Goal: Task Accomplishment & Management: Use online tool/utility

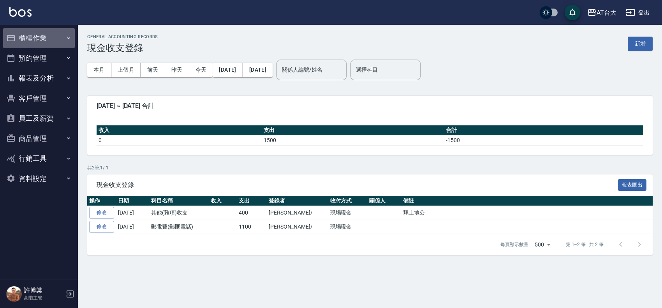
click at [43, 42] on button "櫃檯作業" at bounding box center [39, 38] width 72 height 20
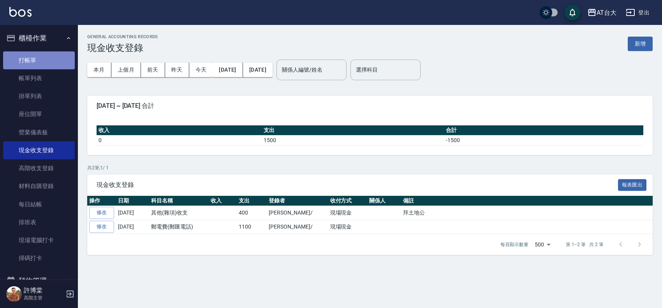
click at [57, 53] on link "打帳單" at bounding box center [39, 60] width 72 height 18
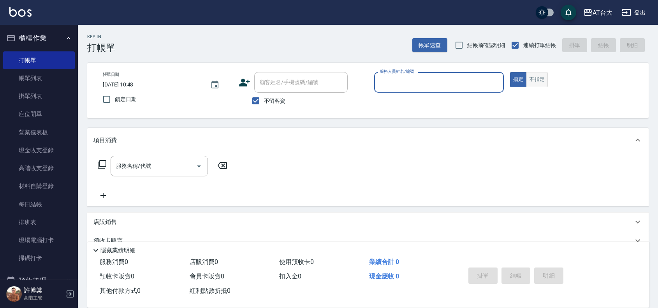
drag, startPoint x: 538, startPoint y: 86, endPoint x: 542, endPoint y: 86, distance: 4.4
click at [538, 86] on button "不指定" at bounding box center [537, 79] width 22 height 15
click at [423, 82] on input "服務人員姓名/編號" at bounding box center [439, 83] width 123 height 14
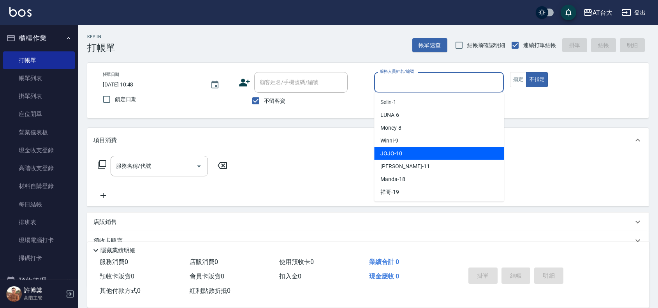
click at [408, 152] on div "JOJO -10" at bounding box center [439, 153] width 130 height 13
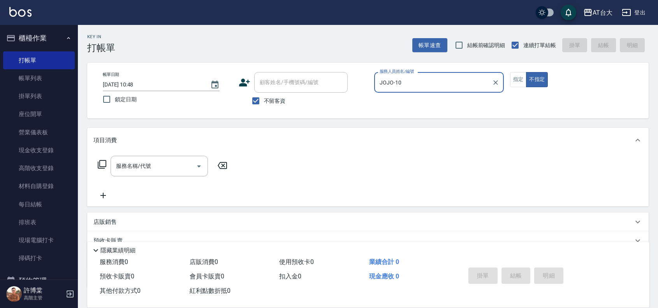
type input "JOJO-10"
click at [517, 83] on button "指定" at bounding box center [518, 79] width 17 height 15
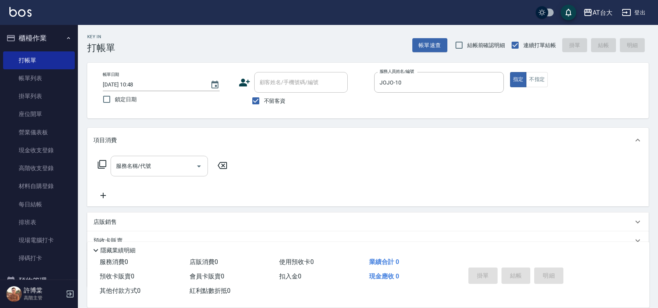
click at [174, 170] on input "服務名稱/代號" at bounding box center [153, 166] width 79 height 14
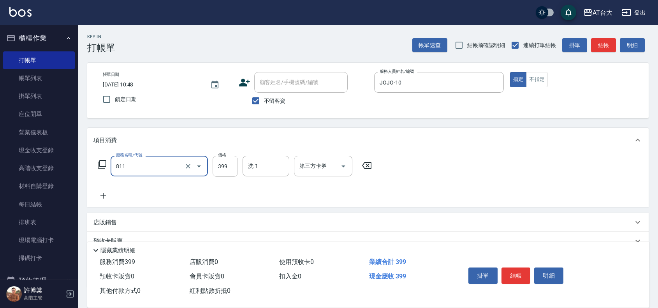
type input "洗+剪(811)"
click at [216, 165] on input "399" at bounding box center [225, 166] width 25 height 21
type input "450"
click at [509, 273] on button "結帳" at bounding box center [516, 276] width 29 height 16
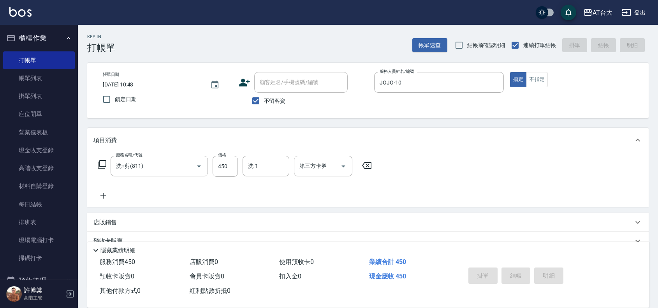
type input "[DATE] 11:13"
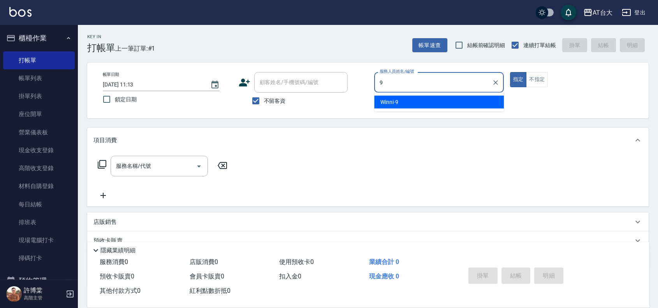
type input "Winni-9"
type button "true"
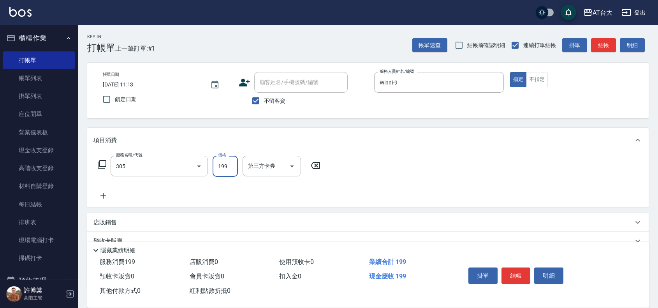
type input "剪髮(305)"
type input "250"
click at [510, 273] on button "結帳" at bounding box center [516, 276] width 29 height 16
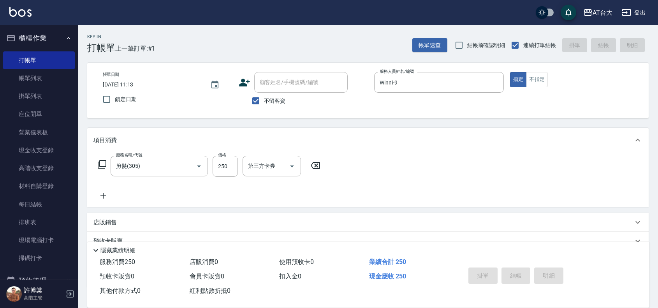
type input "[DATE] 11:27"
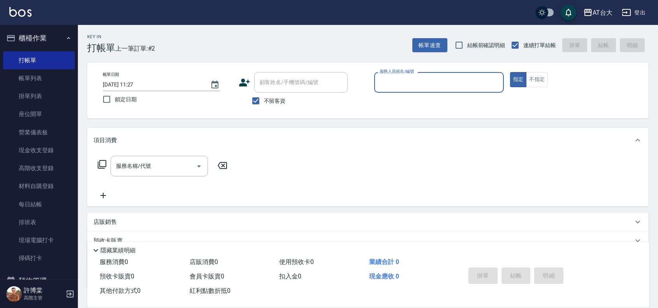
click at [411, 90] on div "服務人員姓名/編號" at bounding box center [439, 82] width 130 height 21
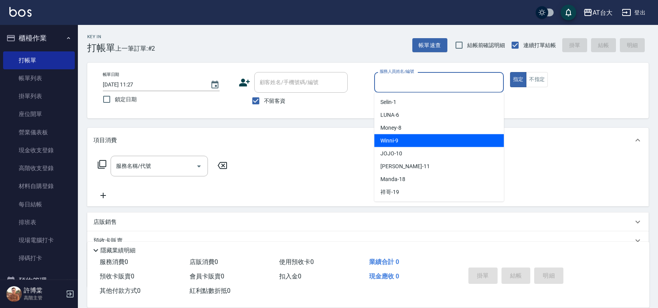
click at [437, 139] on div "Winni -9" at bounding box center [439, 140] width 130 height 13
type input "Winni-9"
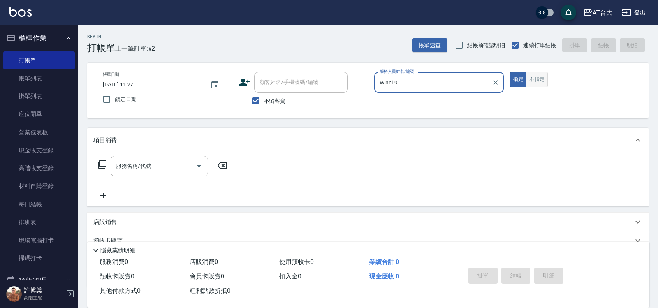
click at [537, 81] on button "不指定" at bounding box center [537, 79] width 22 height 15
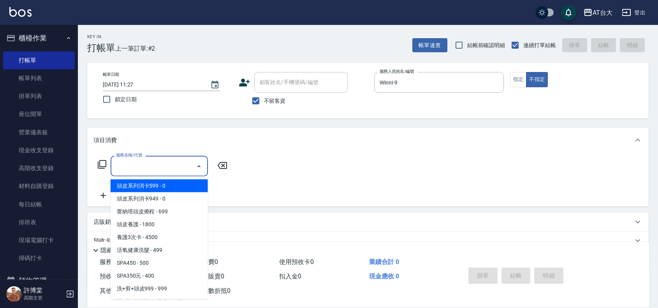
click at [142, 170] on input "服務名稱/代號" at bounding box center [153, 166] width 79 height 14
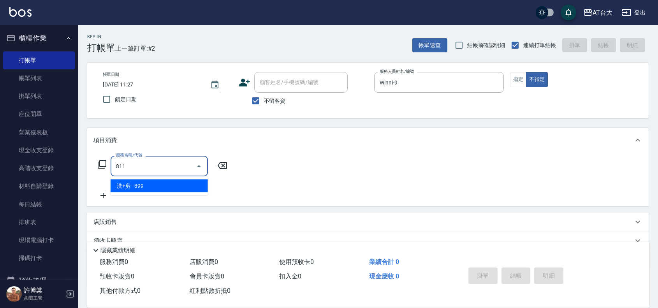
type input "洗+剪(811)"
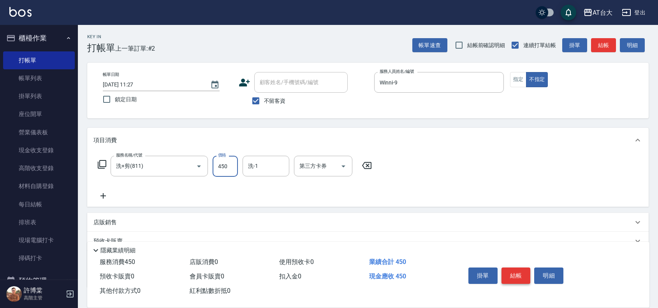
type input "450"
drag, startPoint x: 517, startPoint y: 275, endPoint x: 535, endPoint y: 272, distance: 17.4
click at [517, 275] on button "結帳" at bounding box center [516, 276] width 29 height 16
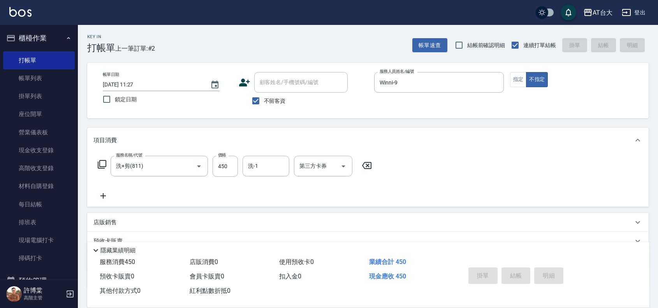
type input "[DATE] 11:55"
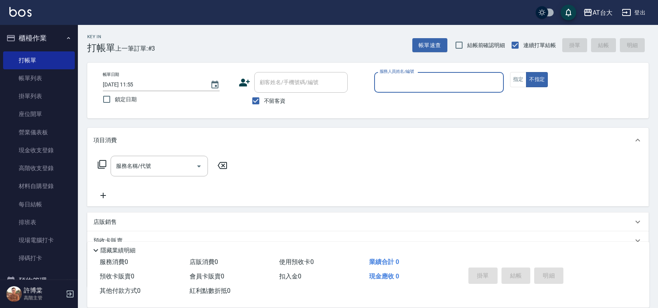
click at [434, 74] on div "服務人員姓名/編號" at bounding box center [439, 82] width 130 height 21
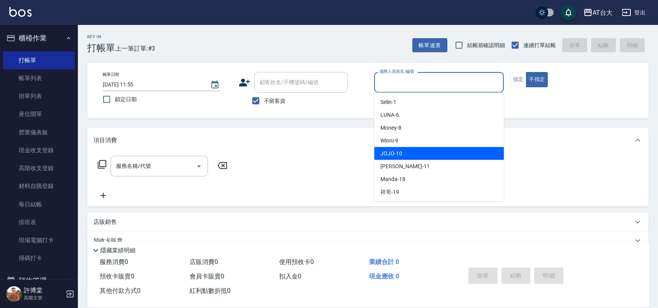
click at [419, 153] on div "JOJO -10" at bounding box center [439, 153] width 130 height 13
type input "JOJO-10"
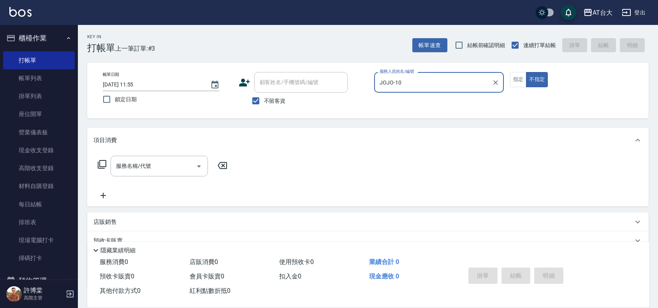
click at [509, 76] on div "帳單日期 [DATE] 11:55 鎖定日期 顧客姓名/手機號碼/編號 顧客姓名/手機號碼/編號 不留客資 服務人員姓名/編號 [PERSON_NAME]-1…" at bounding box center [368, 90] width 543 height 37
click at [509, 79] on div "帳單日期 [DATE] 11:55 鎖定日期 顧客姓名/手機號碼/編號 顧客姓名/手機號碼/編號 不留客資 服務人員姓名/編號 [PERSON_NAME]-1…" at bounding box center [368, 90] width 543 height 37
click at [517, 79] on button "指定" at bounding box center [518, 79] width 17 height 15
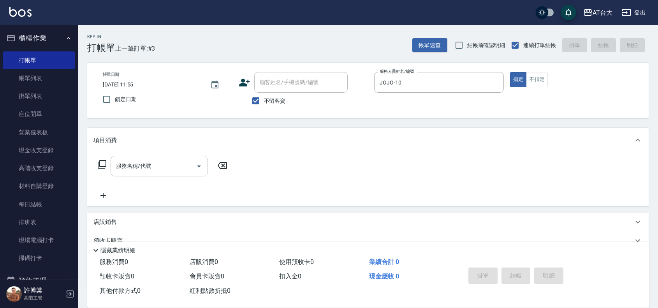
click at [134, 164] on input "服務名稱/代號" at bounding box center [153, 166] width 79 height 14
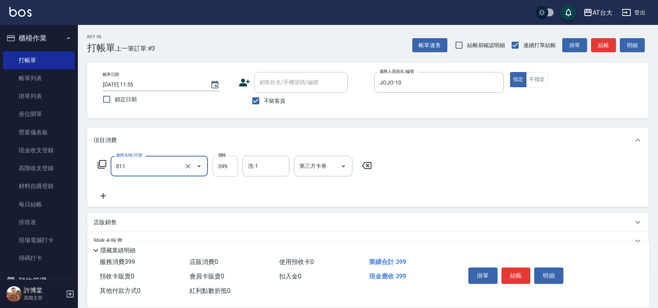
type input "洗+剪(811)"
click at [220, 170] on input "399" at bounding box center [225, 166] width 25 height 21
type input "599"
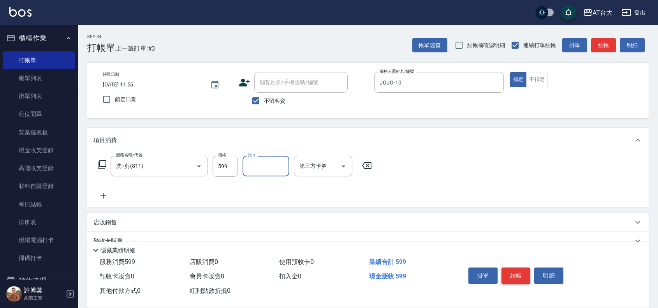
click at [518, 272] on button "結帳" at bounding box center [516, 276] width 29 height 16
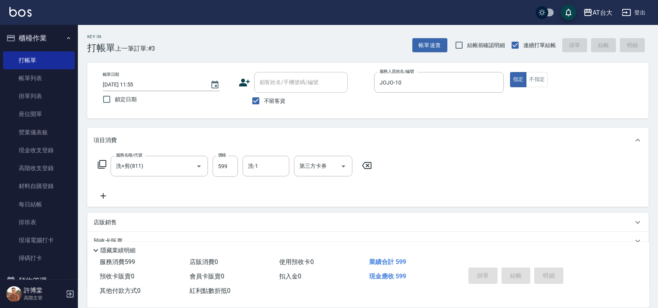
type input "[DATE] 12:22"
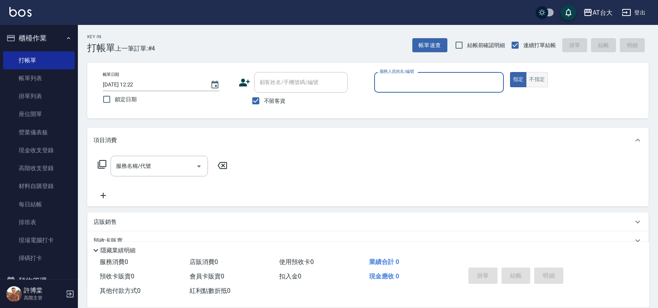
click at [532, 77] on button "不指定" at bounding box center [537, 79] width 22 height 15
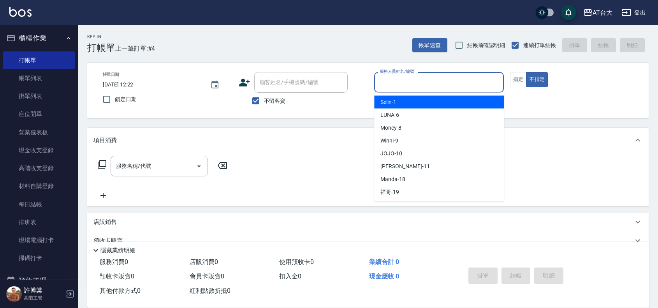
click at [443, 85] on input "服務人員姓名/編號" at bounding box center [439, 83] width 123 height 14
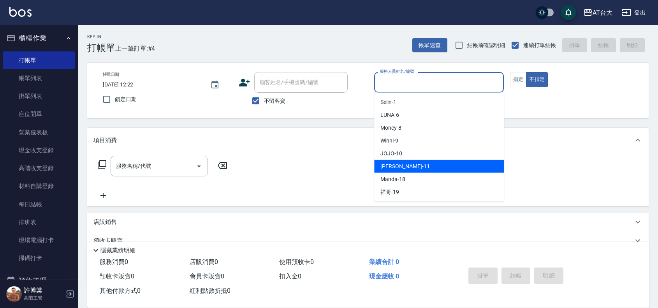
click at [418, 163] on div "[PERSON_NAME] -11" at bounding box center [439, 166] width 130 height 13
type input "[PERSON_NAME]-11"
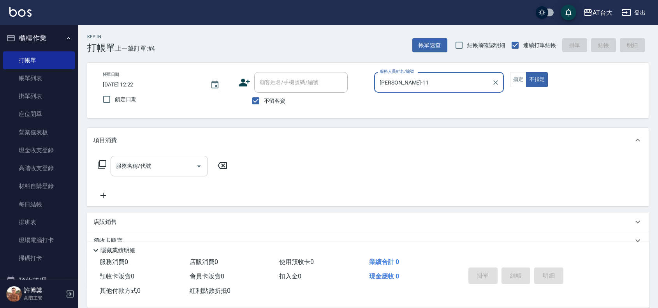
click at [168, 169] on input "服務名稱/代號" at bounding box center [153, 166] width 79 height 14
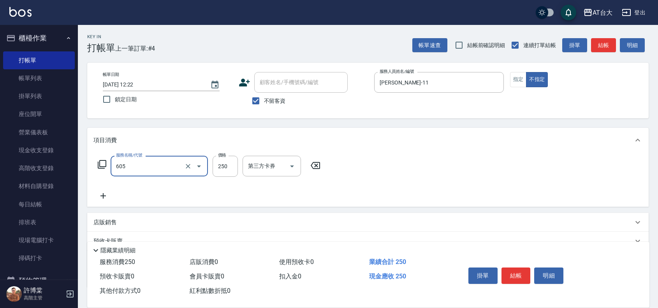
type input "洗髮 (女)(605)"
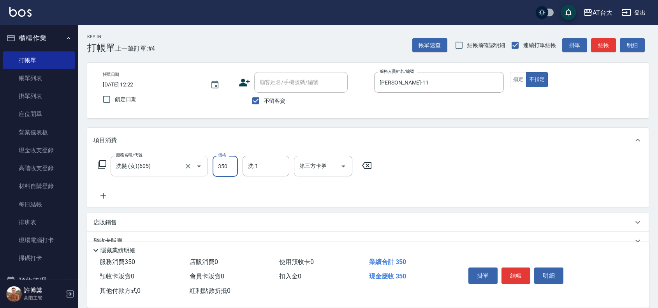
type input "350"
click at [519, 279] on button "結帳" at bounding box center [516, 276] width 29 height 16
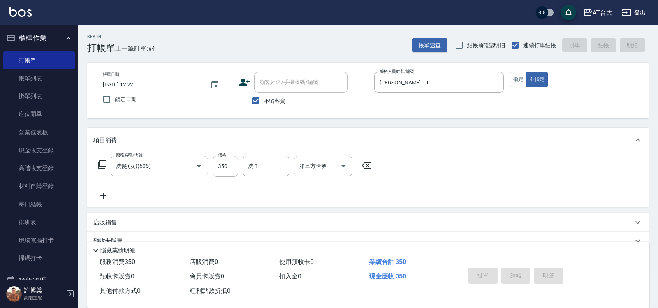
type input "[DATE] 12:25"
